Goal: Task Accomplishment & Management: Manage account settings

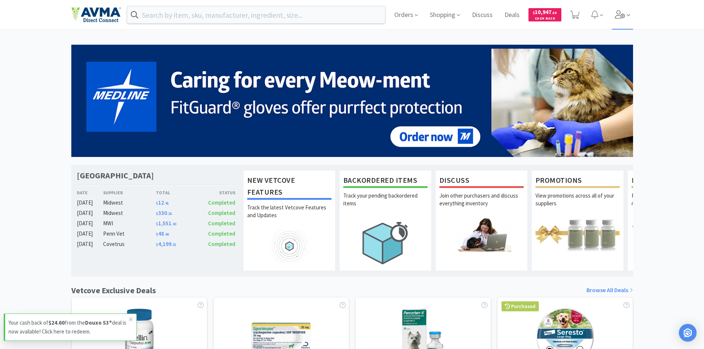
click at [402, 16] on icon at bounding box center [620, 14] width 10 height 8
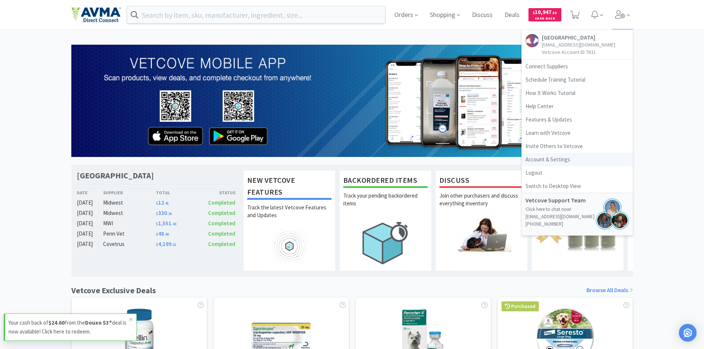
click at [402, 159] on link "Account & Settings" at bounding box center [577, 159] width 111 height 13
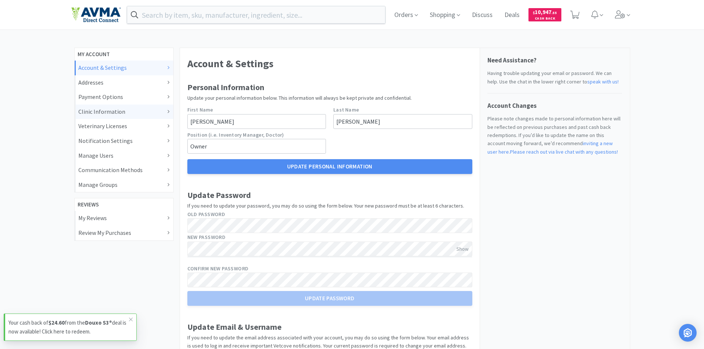
click at [130, 113] on div "Clinic Information" at bounding box center [123, 112] width 91 height 10
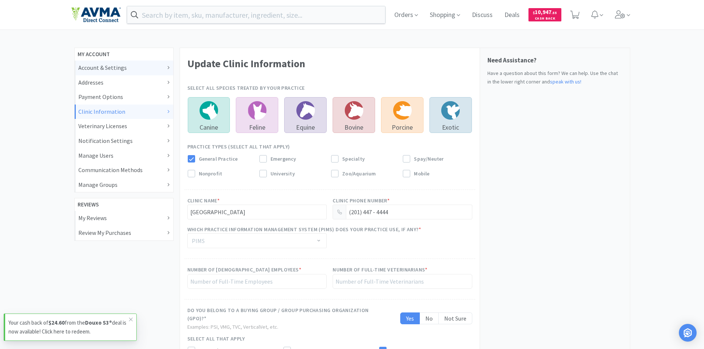
click at [143, 67] on div "Account & Settings" at bounding box center [123, 68] width 91 height 10
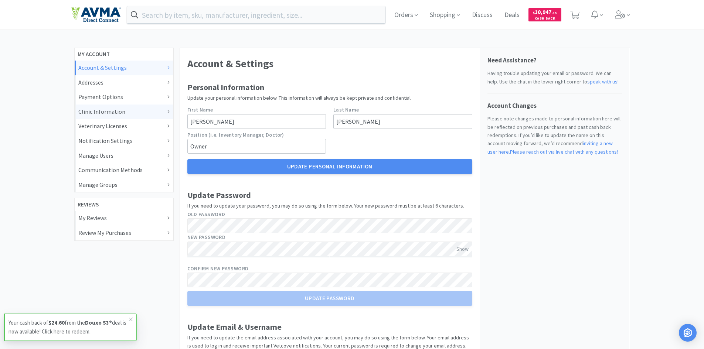
click at [167, 113] on icon at bounding box center [168, 112] width 2 height 6
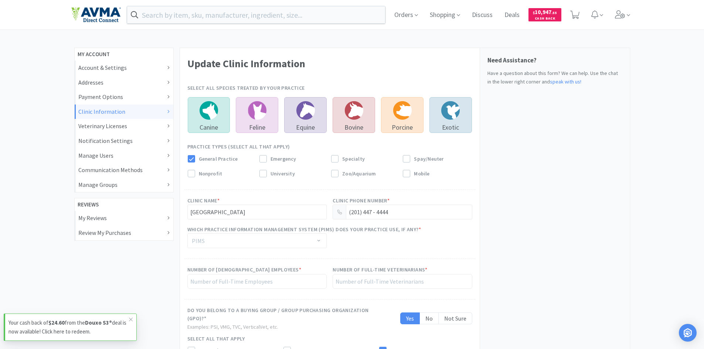
click at [211, 199] on div "PIMS" at bounding box center [253, 240] width 123 height 7
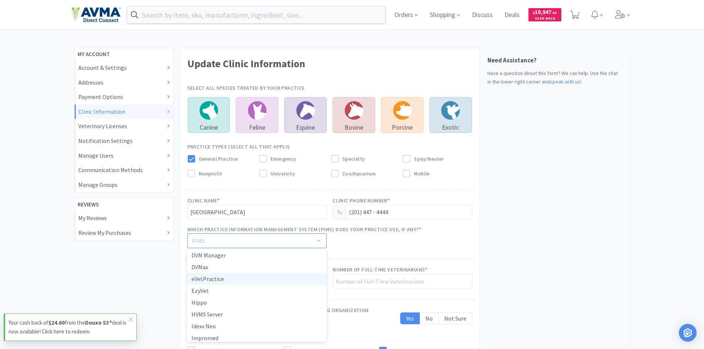
scroll to position [111, 0]
click at [229, 199] on li "EzyVet" at bounding box center [257, 288] width 140 height 12
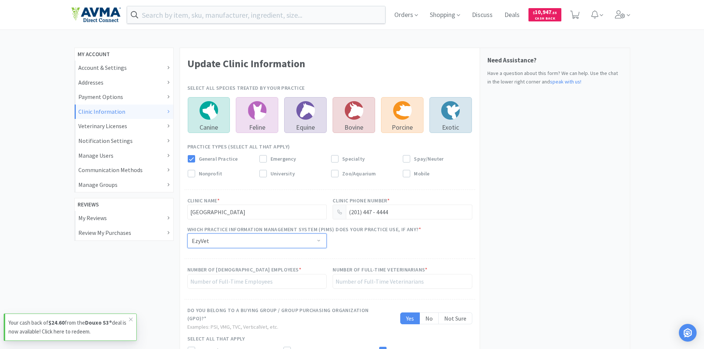
click at [402, 199] on div "Need Assistance? Have a question about this form? We can help. Use the chat in …" at bounding box center [555, 269] width 150 height 442
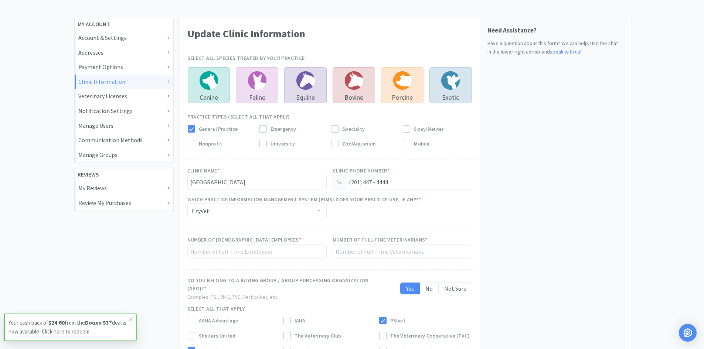
scroll to position [74, 0]
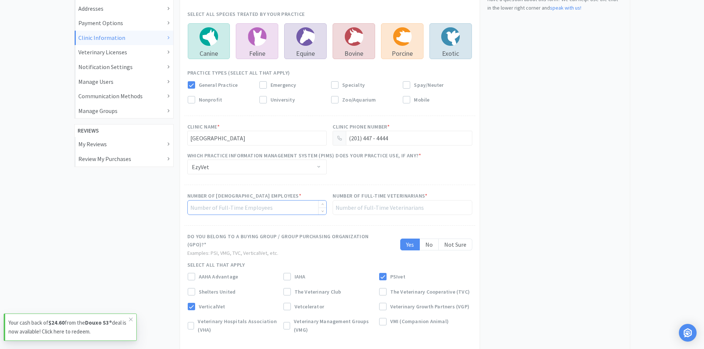
click at [275, 199] on input at bounding box center [257, 208] width 139 height 14
type input "35"
click at [350, 199] on input at bounding box center [402, 208] width 139 height 14
type input "6"
click at [402, 199] on div "Need Assistance? Have a question about this form? We can help. Use the chat in …" at bounding box center [555, 195] width 150 height 442
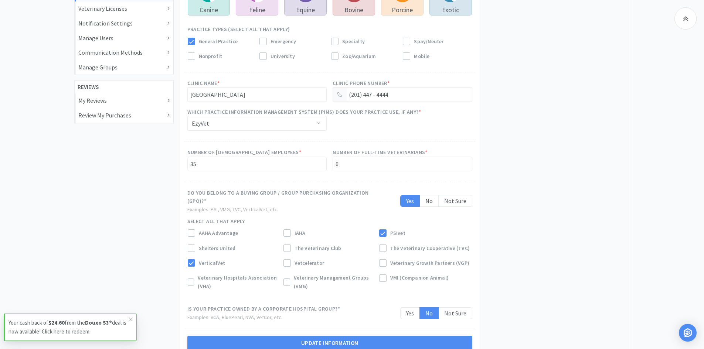
scroll to position [167, 0]
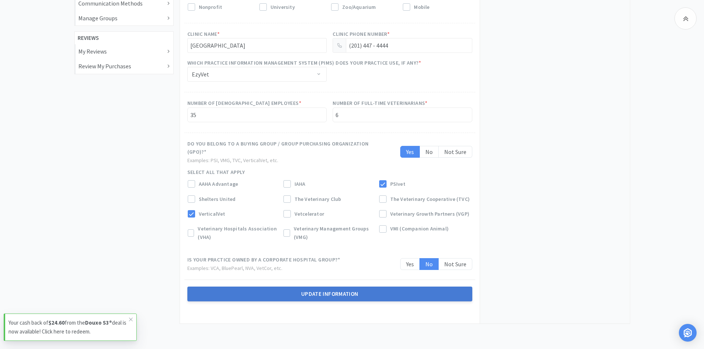
click at [323, 199] on button "Update Information" at bounding box center [329, 294] width 285 height 15
click at [315, 199] on button "Update Information" at bounding box center [329, 294] width 285 height 15
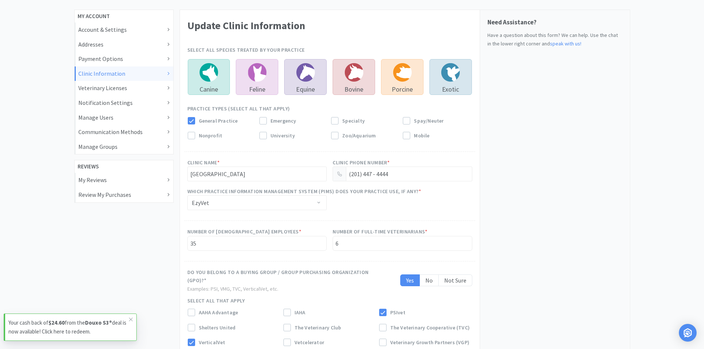
scroll to position [0, 0]
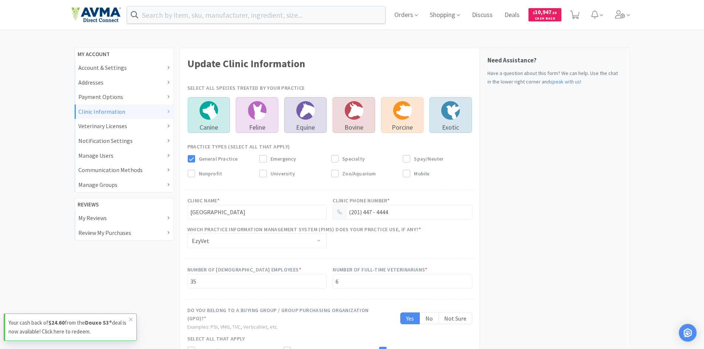
click at [97, 11] on img at bounding box center [96, 15] width 50 height 16
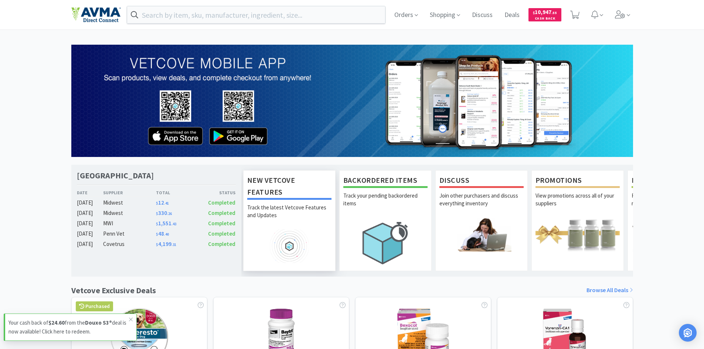
click at [289, 199] on img at bounding box center [289, 246] width 84 height 34
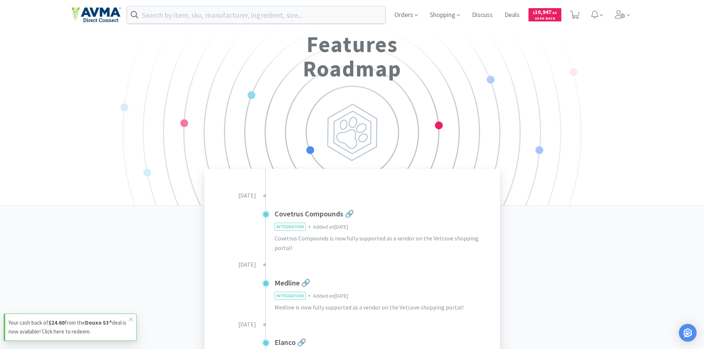
click at [204, 92] on div "Features Roadmap" at bounding box center [352, 132] width 704 height 267
click at [150, 20] on input "text" at bounding box center [256, 14] width 258 height 17
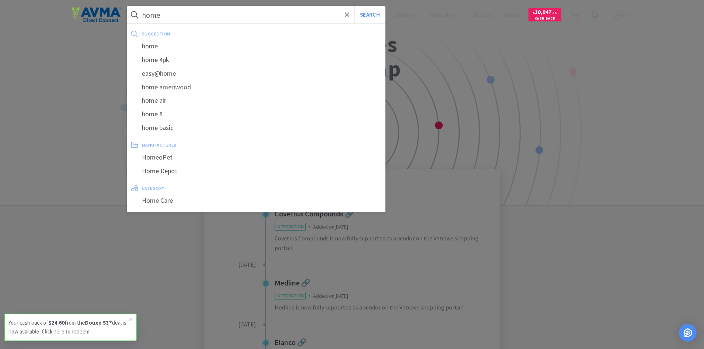
type input "home"
click at [354, 6] on button "Search" at bounding box center [369, 14] width 31 height 17
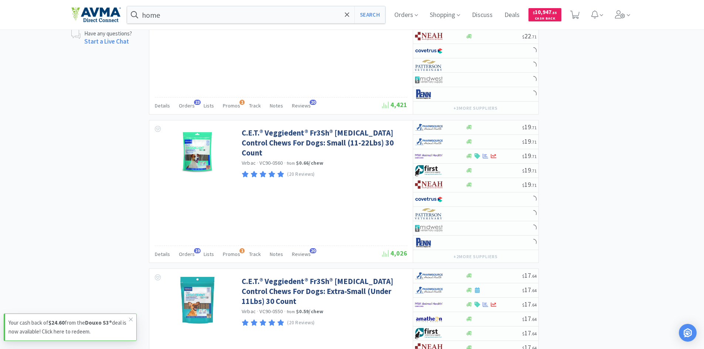
select select "1"
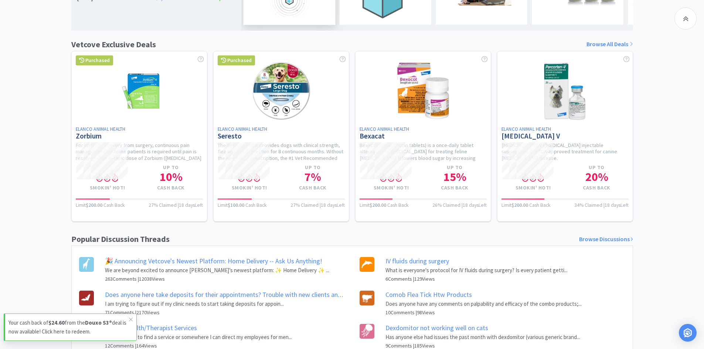
scroll to position [286, 0]
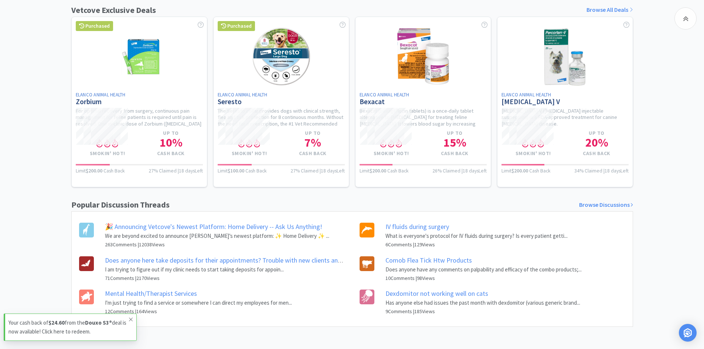
click at [129, 199] on icon at bounding box center [131, 320] width 4 height 6
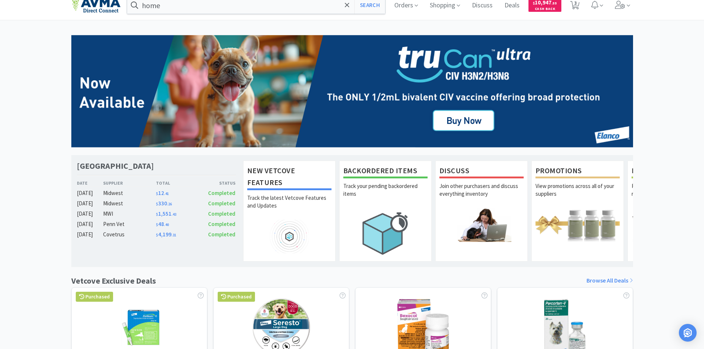
scroll to position [0, 0]
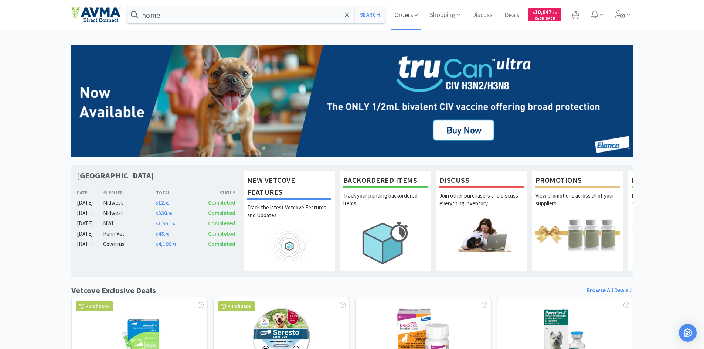
click at [402, 16] on span "Orders" at bounding box center [406, 15] width 30 height 30
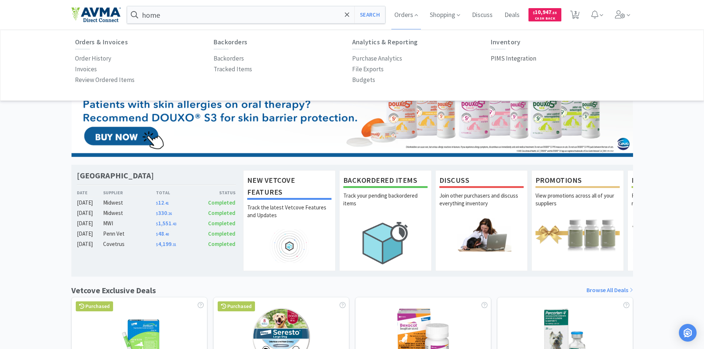
click at [402, 57] on p "PIMS Integration" at bounding box center [513, 59] width 45 height 10
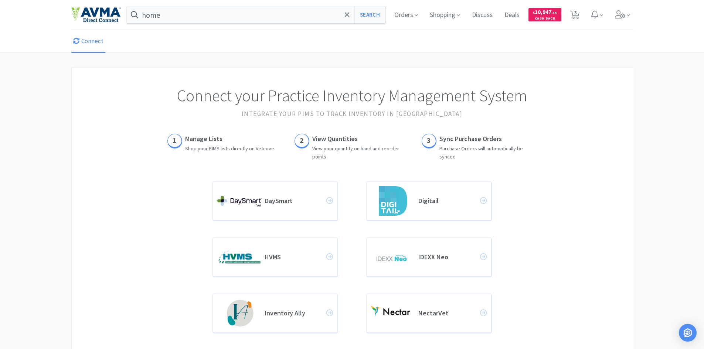
click at [91, 42] on link "Connect" at bounding box center [88, 41] width 34 height 23
click at [402, 13] on span "3" at bounding box center [575, 13] width 3 height 30
select select "1"
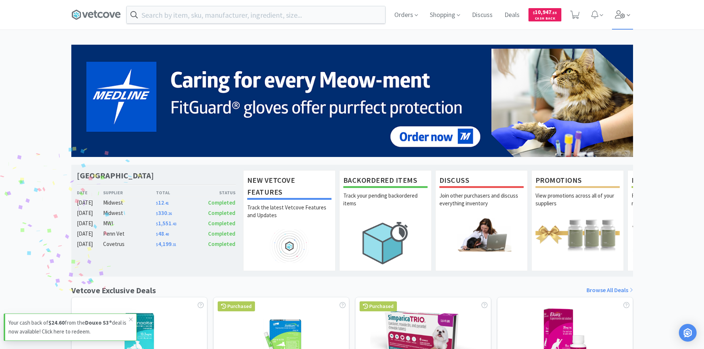
click at [618, 17] on icon at bounding box center [620, 14] width 10 height 8
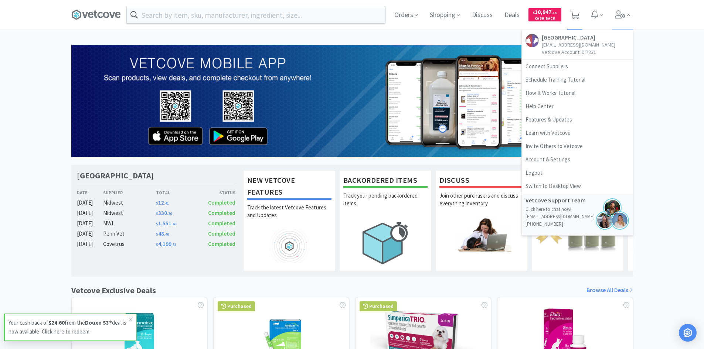
click at [576, 15] on icon at bounding box center [574, 15] width 9 height 8
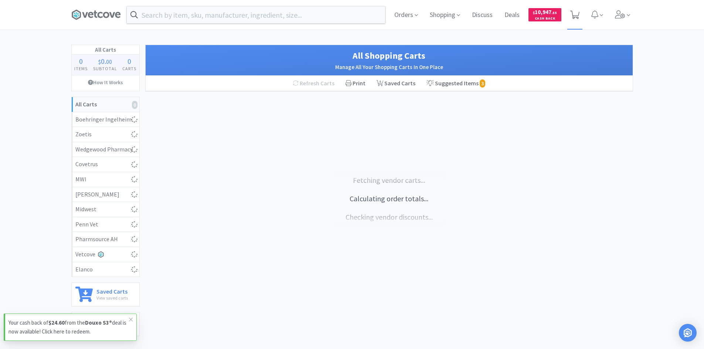
select select "1"
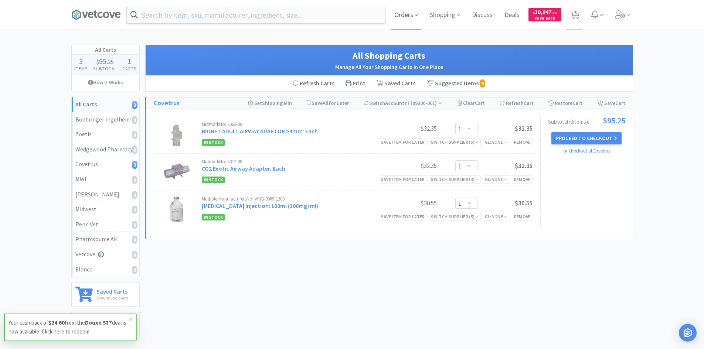
click at [415, 13] on icon at bounding box center [416, 15] width 3 height 7
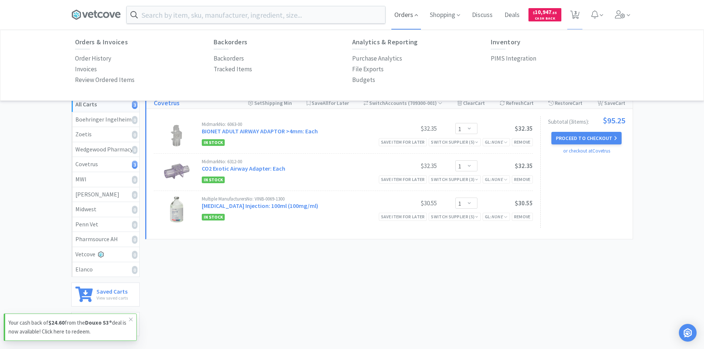
click at [415, 13] on icon at bounding box center [416, 15] width 3 height 7
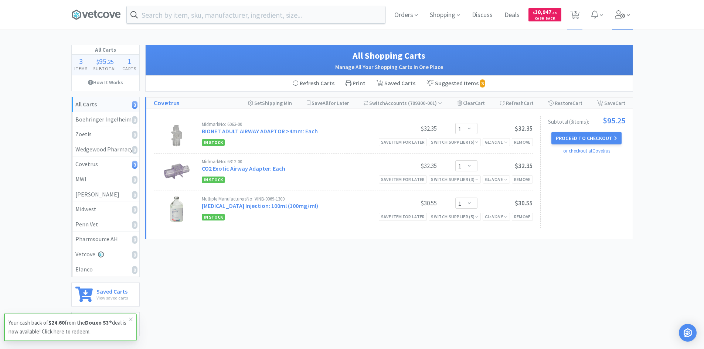
click at [623, 14] on icon at bounding box center [620, 14] width 10 height 8
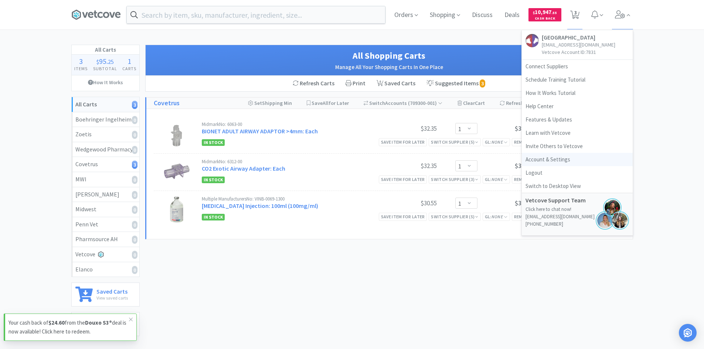
click at [537, 161] on link "Account & Settings" at bounding box center [577, 159] width 111 height 13
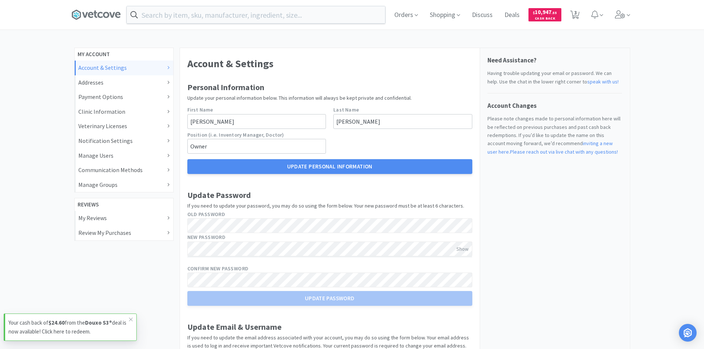
click at [112, 69] on div "Account & Settings" at bounding box center [123, 68] width 91 height 10
click at [159, 67] on div "Account & Settings" at bounding box center [123, 68] width 91 height 10
click at [167, 65] on div "Account & Settings" at bounding box center [123, 68] width 91 height 10
click at [630, 22] on span at bounding box center [622, 15] width 21 height 30
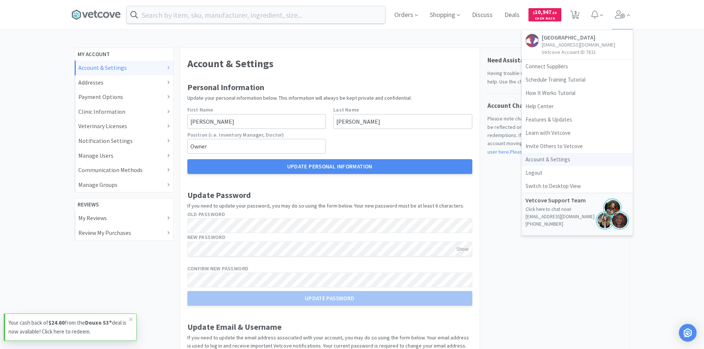
click at [544, 160] on link "Account & Settings" at bounding box center [577, 159] width 111 height 13
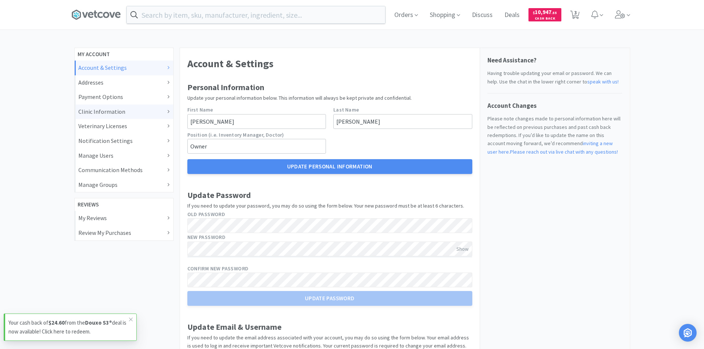
click at [100, 113] on div "Clinic Information" at bounding box center [123, 112] width 91 height 10
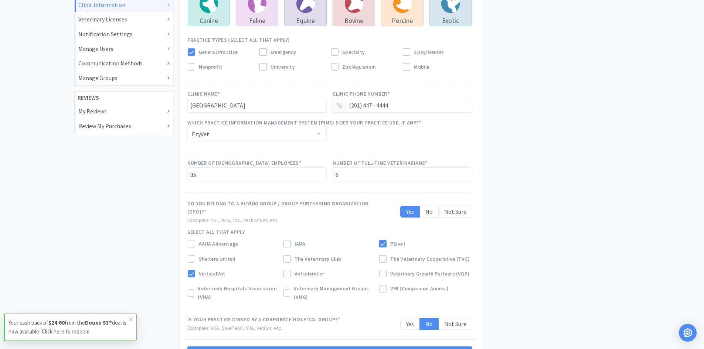
scroll to position [111, 0]
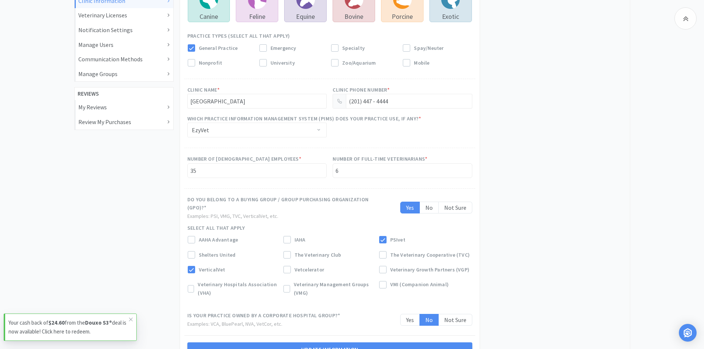
click at [270, 138] on div "PIMS EzyVet" at bounding box center [257, 132] width 146 height 18
click at [271, 134] on div "PIMS EzyVet" at bounding box center [255, 130] width 126 height 14
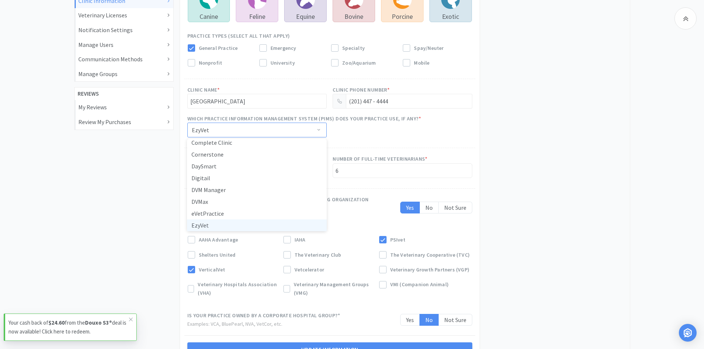
click at [271, 134] on div "PIMS EzyVet" at bounding box center [255, 130] width 126 height 14
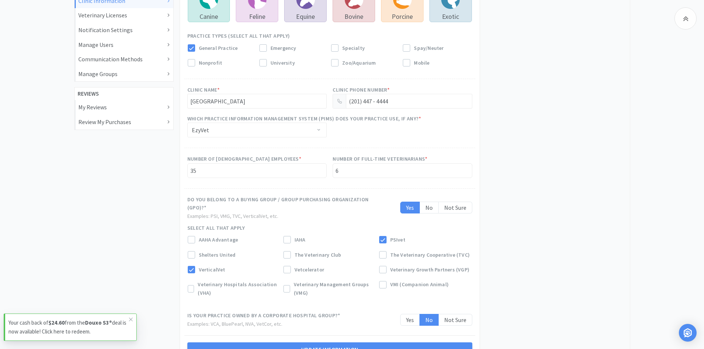
click at [102, 178] on div "Clinic Information My Account Account & Settings Addresses Payment Options Clin…" at bounding box center [123, 158] width 105 height 449
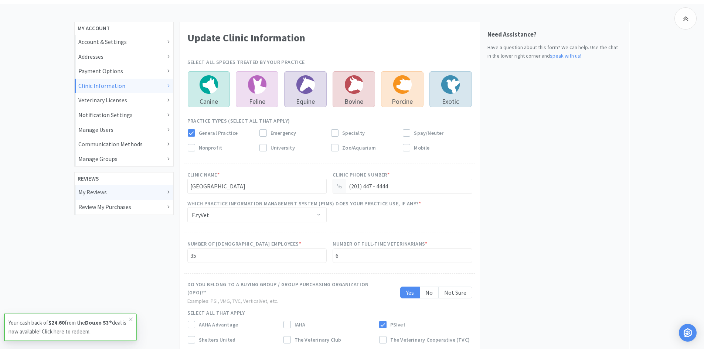
scroll to position [19, 0]
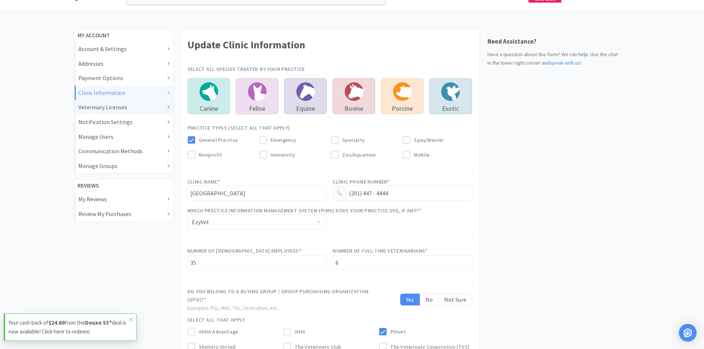
click at [109, 107] on div "Veterinary Licenses" at bounding box center [123, 108] width 91 height 10
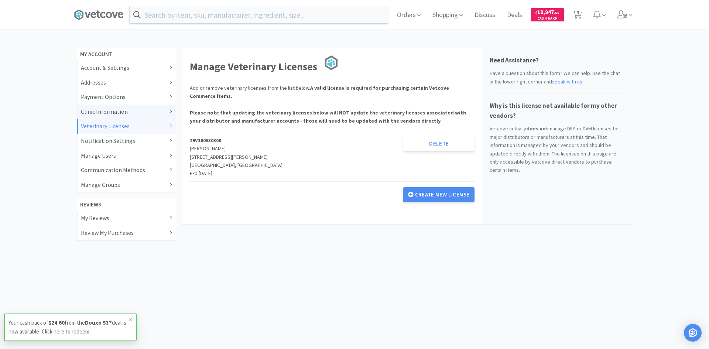
click at [95, 115] on div "Clinic Information" at bounding box center [126, 112] width 91 height 10
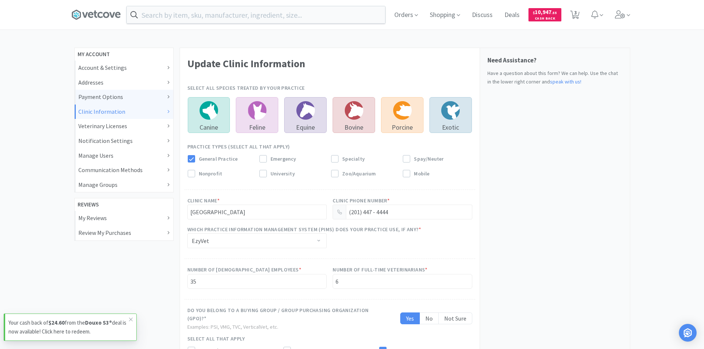
click at [105, 97] on div "Payment Options" at bounding box center [123, 97] width 91 height 10
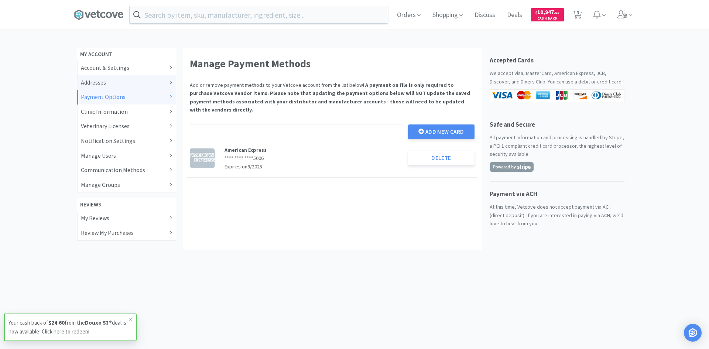
click at [110, 82] on div "Addresses" at bounding box center [126, 83] width 91 height 10
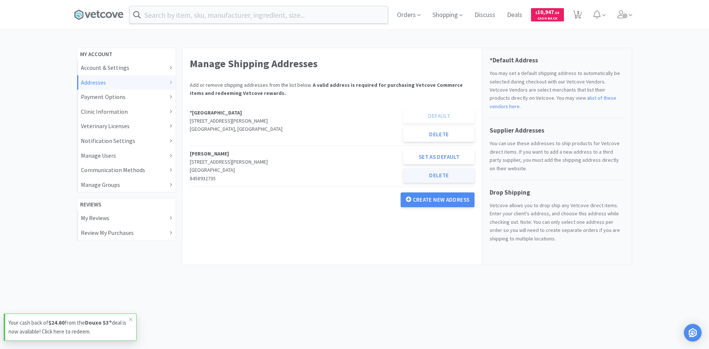
click at [426, 174] on button "Delete" at bounding box center [438, 175] width 71 height 15
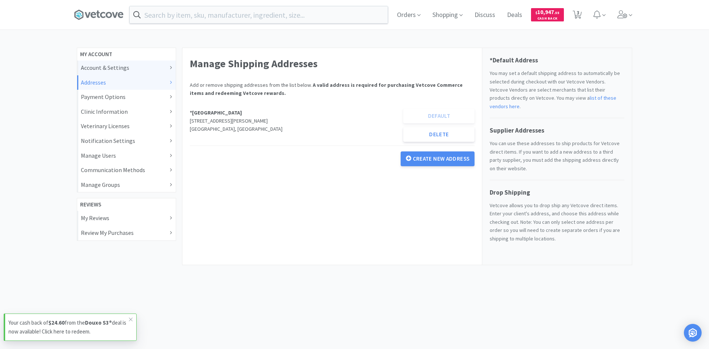
click at [106, 66] on div "Account & Settings" at bounding box center [126, 68] width 91 height 10
